Goal: Find specific page/section: Find specific page/section

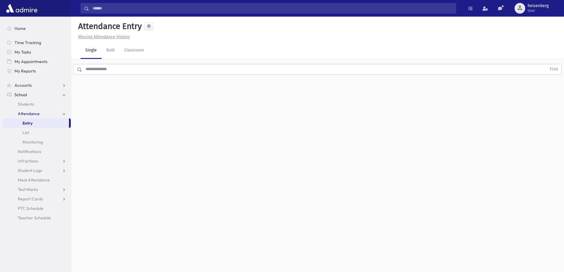
click at [140, 65] on input "text" at bounding box center [314, 69] width 465 height 11
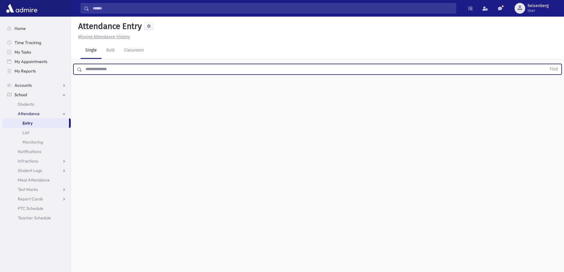
click at [14, 93] on link "School" at bounding box center [36, 94] width 68 height 9
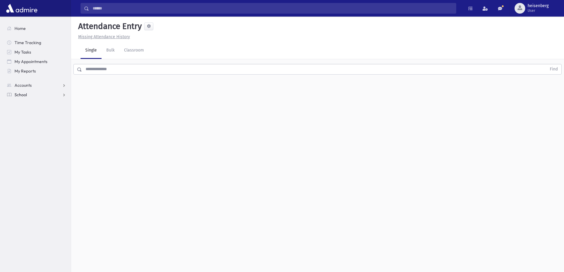
click at [26, 97] on link "School" at bounding box center [36, 94] width 68 height 9
click at [27, 101] on link "Students" at bounding box center [36, 103] width 68 height 9
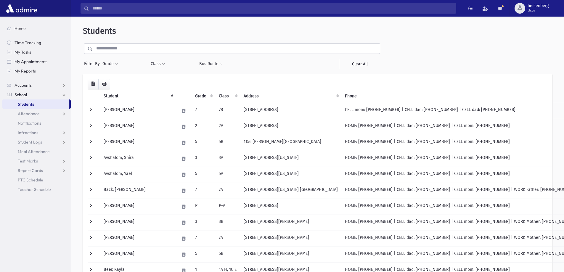
click at [123, 49] on input "text" at bounding box center [236, 48] width 287 height 11
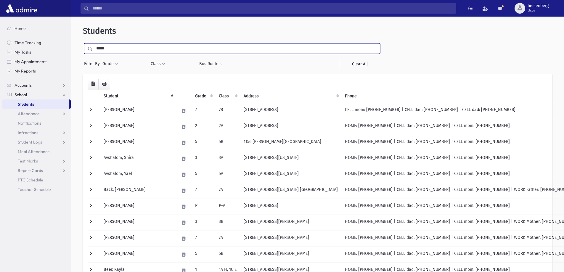
type input "*******"
click at [83, 43] on input "submit" at bounding box center [91, 47] width 17 height 8
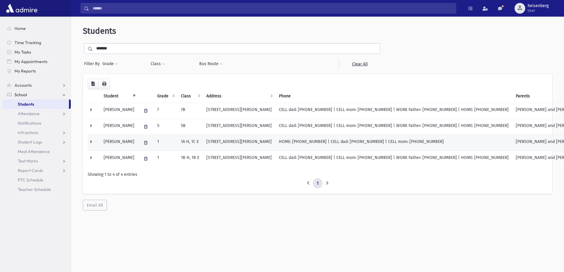
click at [222, 140] on td "[STREET_ADDRESS][PERSON_NAME]" at bounding box center [239, 143] width 73 height 16
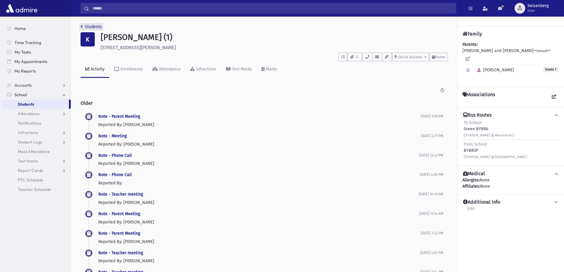
click at [85, 28] on link "Students" at bounding box center [91, 26] width 21 height 5
